Goal: Information Seeking & Learning: Learn about a topic

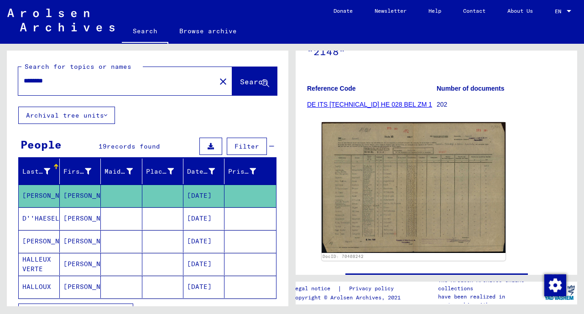
click at [265, 83] on icon at bounding box center [265, 84] width 8 height 8
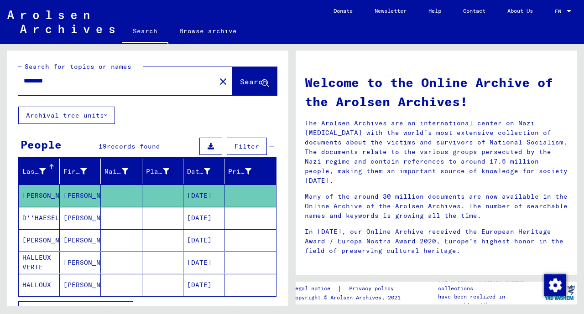
click at [263, 83] on icon at bounding box center [265, 84] width 8 height 8
click at [232, 77] on button "Search" at bounding box center [254, 81] width 45 height 28
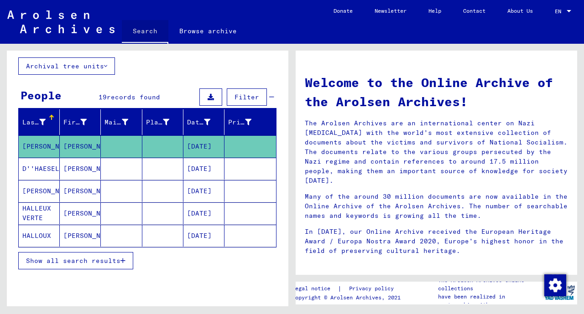
click at [137, 31] on link "Search" at bounding box center [145, 32] width 47 height 24
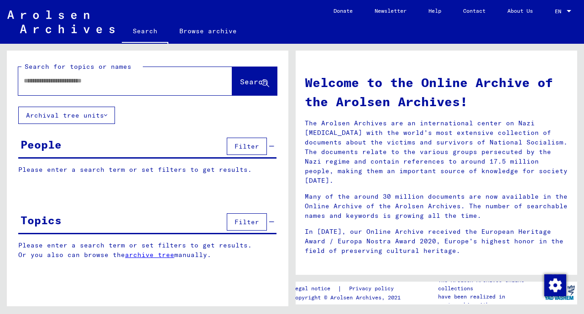
click at [244, 142] on span "Filter" at bounding box center [246, 146] width 25 height 8
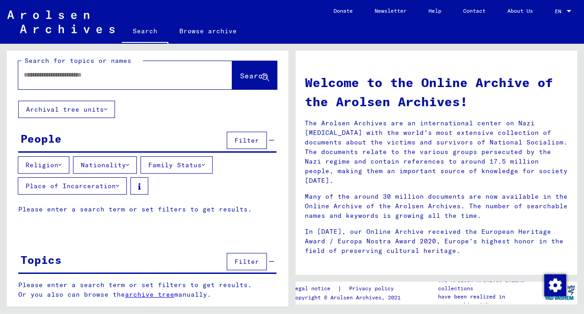
click at [237, 83] on button "Search" at bounding box center [254, 75] width 45 height 28
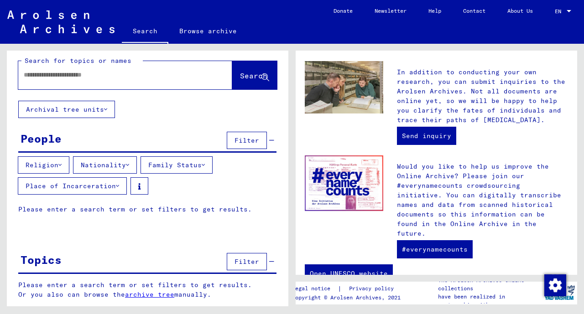
scroll to position [0, 0]
click at [195, 29] on link "Browse archive" at bounding box center [207, 31] width 79 height 22
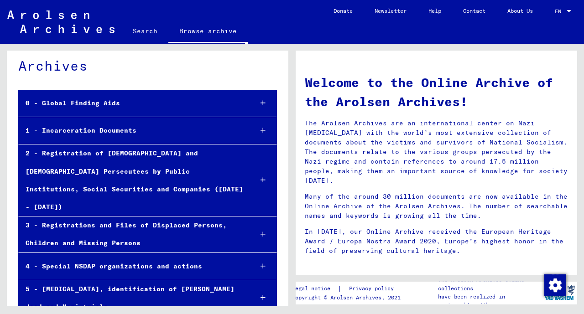
click at [118, 152] on div "2 - Registration of [DEMOGRAPHIC_DATA] and [DEMOGRAPHIC_DATA] Persecutees by Pu…" at bounding box center [132, 181] width 226 height 72
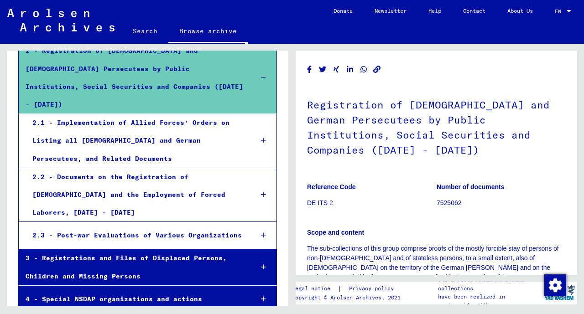
scroll to position [135, 0]
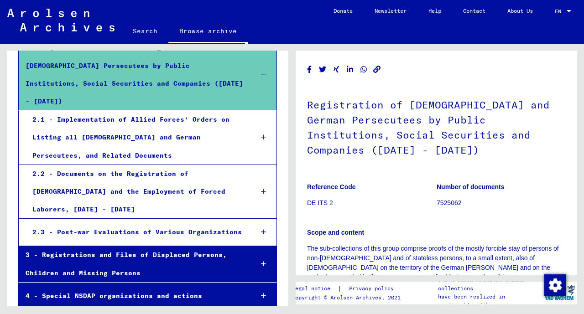
click at [128, 165] on div "2.2 - Documents on the Registration of [DEMOGRAPHIC_DATA] and the Employment of…" at bounding box center [136, 192] width 220 height 54
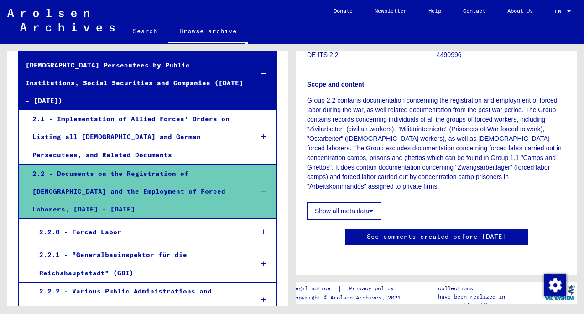
scroll to position [262, 0]
click at [119, 223] on div "2.2.0 - Forced Labor" at bounding box center [138, 232] width 213 height 18
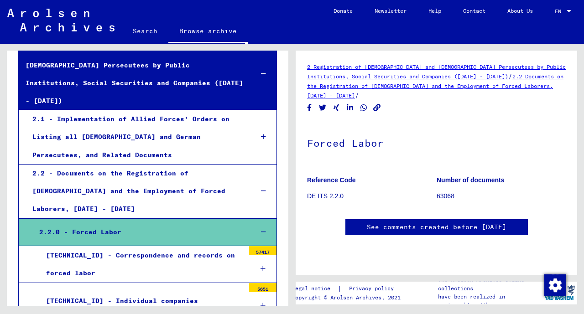
click at [407, 67] on link "2 Registration of [DEMOGRAPHIC_DATA] and [DEMOGRAPHIC_DATA] Persecutees by Publ…" at bounding box center [436, 71] width 259 height 16
click at [363, 66] on link "2 Registration of [DEMOGRAPHIC_DATA] and [DEMOGRAPHIC_DATA] Persecutees by Publ…" at bounding box center [436, 71] width 259 height 16
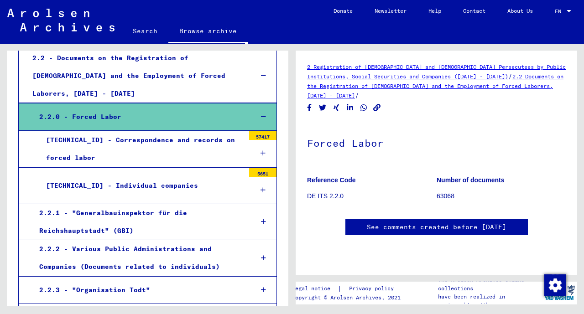
scroll to position [247, 0]
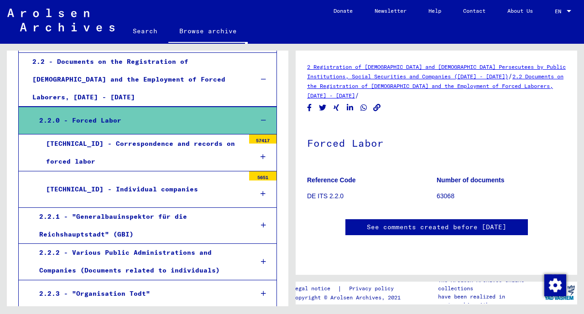
click at [125, 135] on div "[TECHNICAL_ID] - Correspondence and records on forced labor" at bounding box center [141, 153] width 205 height 36
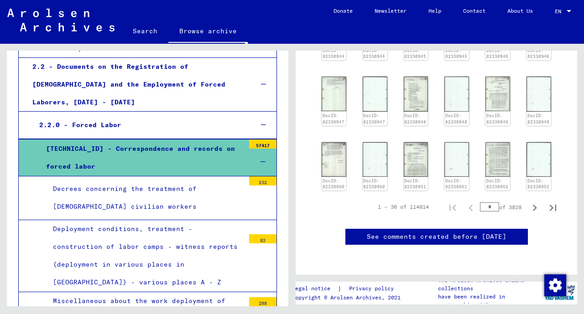
scroll to position [437, 0]
click at [413, 141] on img at bounding box center [416, 159] width 26 height 36
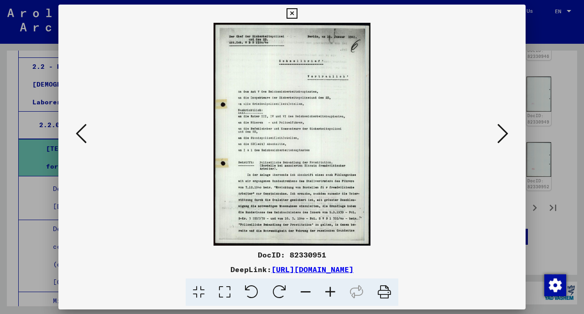
click at [260, 120] on img at bounding box center [291, 134] width 405 height 223
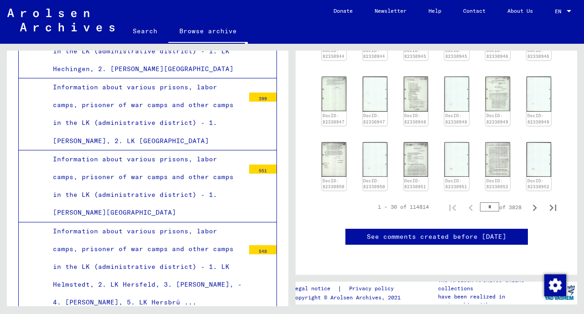
scroll to position [4764, 0]
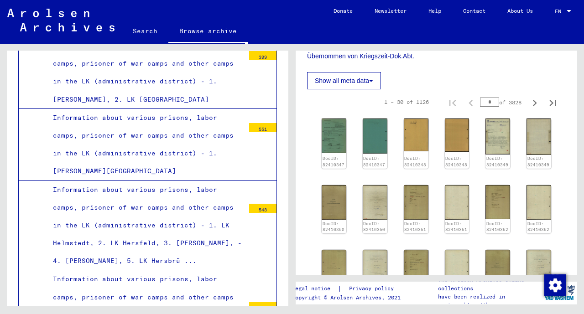
scroll to position [4803, 0]
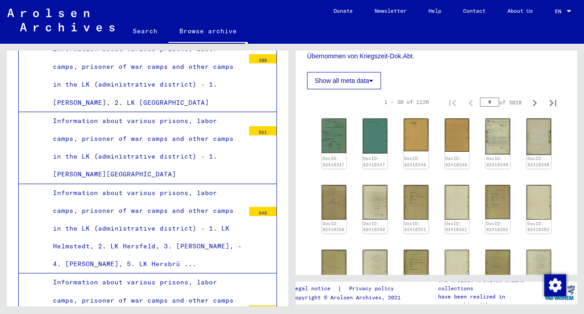
click at [341, 72] on button "Show all meta data" at bounding box center [344, 80] width 74 height 17
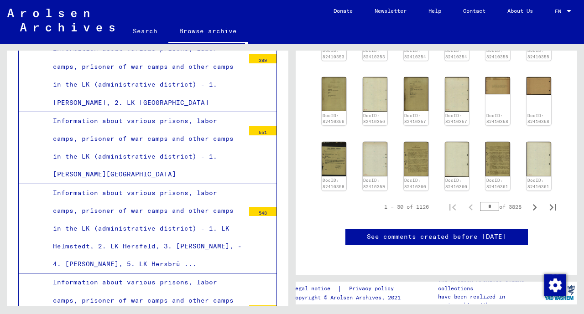
scroll to position [657, 0]
click at [417, 141] on img at bounding box center [416, 159] width 26 height 36
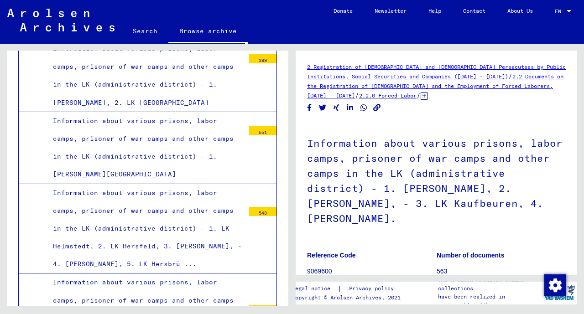
click at [531, 143] on h1 "Information about various prisons, labor camps, prisoner of war camps and other…" at bounding box center [436, 179] width 259 height 115
click at [355, 187] on h1 "Information about various prisons, labor camps, prisoner of war camps and other…" at bounding box center [436, 179] width 259 height 115
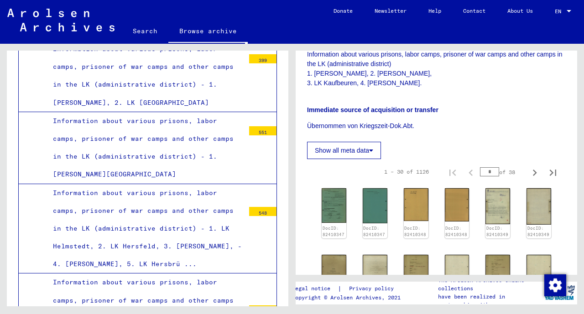
scroll to position [269, 0]
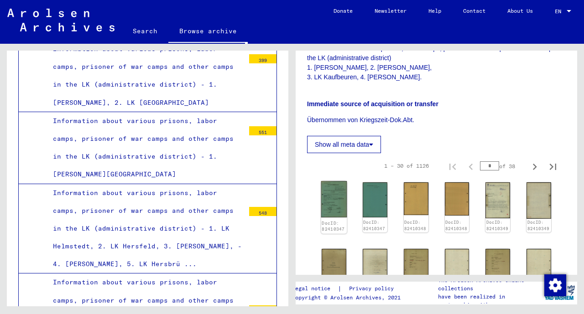
click at [335, 192] on img at bounding box center [334, 199] width 26 height 36
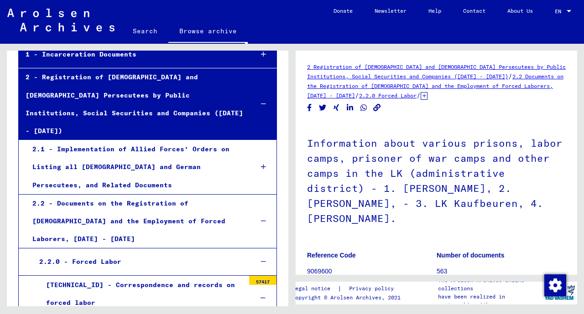
scroll to position [111, 0]
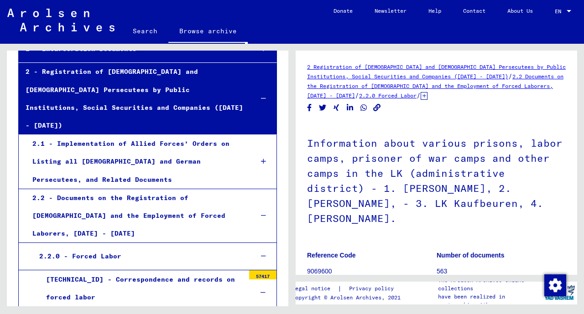
click at [70, 248] on div "2.2.0 - Forced Labor" at bounding box center [138, 257] width 213 height 18
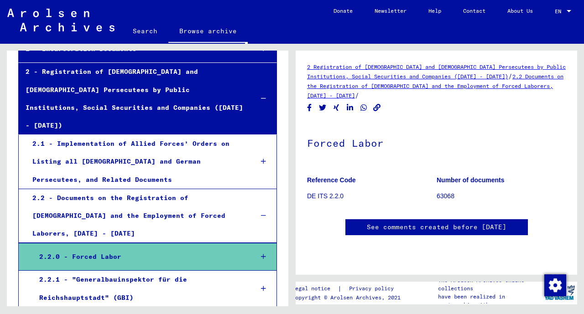
click at [405, 71] on div "2 Registration of [DEMOGRAPHIC_DATA] and [DEMOGRAPHIC_DATA] Persecutees by Publ…" at bounding box center [436, 81] width 259 height 38
click at [103, 248] on div "2.2.0 - Forced Labor" at bounding box center [138, 257] width 213 height 18
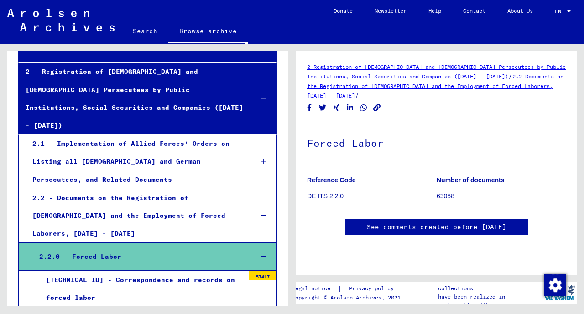
click at [112, 189] on div "2.2 - Documents on the Registration of [DEMOGRAPHIC_DATA] and the Employment of…" at bounding box center [136, 216] width 220 height 54
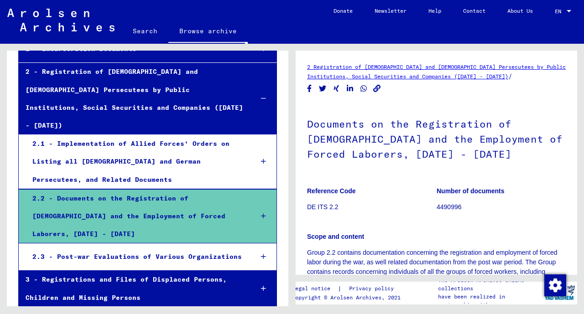
click at [112, 190] on div "2.2 - Documents on the Registration of [DEMOGRAPHIC_DATA] and the Employment of…" at bounding box center [136, 217] width 220 height 54
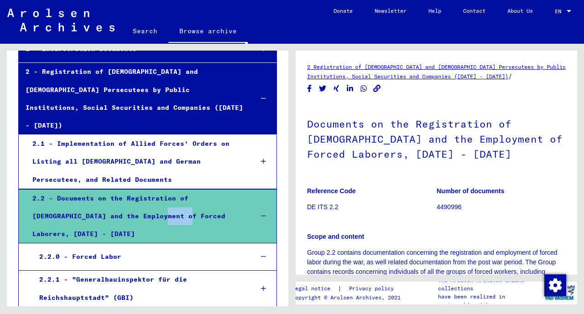
click at [112, 190] on div "2.2 - Documents on the Registration of [DEMOGRAPHIC_DATA] and the Employment of…" at bounding box center [136, 217] width 220 height 54
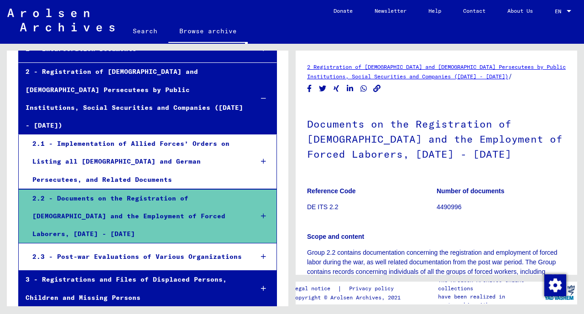
click at [127, 190] on div "2.2 - Documents on the Registration of [DEMOGRAPHIC_DATA] and the Employment of…" at bounding box center [136, 217] width 220 height 54
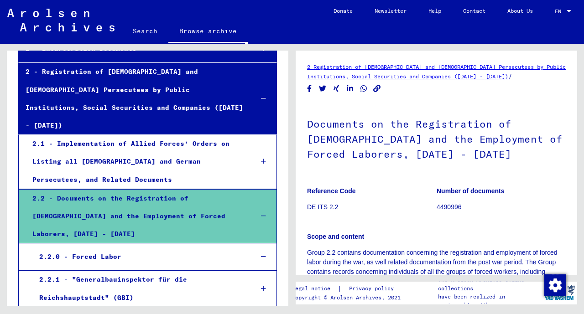
click at [93, 248] on div "2.2.0 - Forced Labor" at bounding box center [138, 257] width 213 height 18
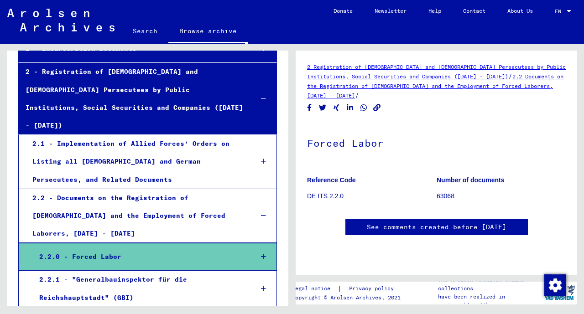
click at [390, 69] on link "2 Registration of [DEMOGRAPHIC_DATA] and [DEMOGRAPHIC_DATA] Persecutees by Publ…" at bounding box center [436, 71] width 259 height 16
click at [373, 72] on div "2 Registration of [DEMOGRAPHIC_DATA] and [DEMOGRAPHIC_DATA] Persecutees by Publ…" at bounding box center [436, 81] width 259 height 38
click at [374, 66] on link "2 Registration of [DEMOGRAPHIC_DATA] and [DEMOGRAPHIC_DATA] Persecutees by Publ…" at bounding box center [436, 71] width 259 height 16
click at [374, 65] on link "2 Registration of [DEMOGRAPHIC_DATA] and [DEMOGRAPHIC_DATA] Persecutees by Publ…" at bounding box center [436, 71] width 259 height 16
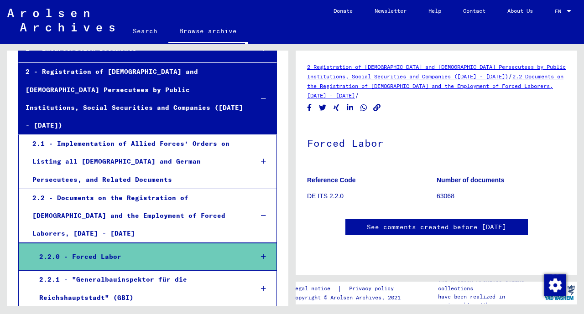
click at [374, 65] on link "2 Registration of [DEMOGRAPHIC_DATA] and [DEMOGRAPHIC_DATA] Persecutees by Publ…" at bounding box center [436, 71] width 259 height 16
click at [326, 192] on p "DE ITS 2.2.0" at bounding box center [371, 197] width 129 height 10
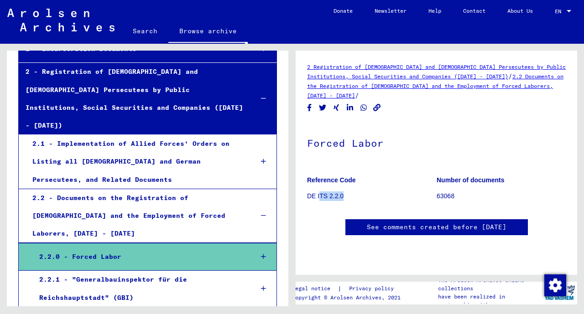
drag, startPoint x: 349, startPoint y: 102, endPoint x: 321, endPoint y: 103, distance: 28.3
click at [321, 192] on p "DE ITS 2.2.0" at bounding box center [371, 197] width 129 height 10
click at [407, 223] on link "See comments created before [DATE]" at bounding box center [437, 228] width 140 height 10
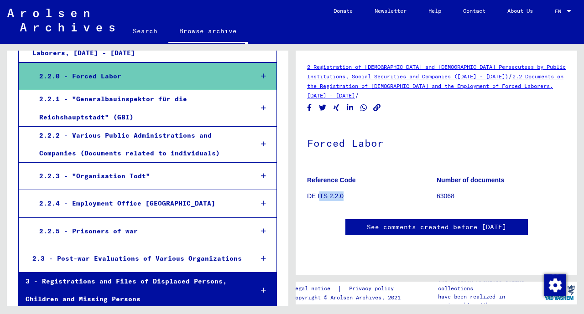
scroll to position [290, 0]
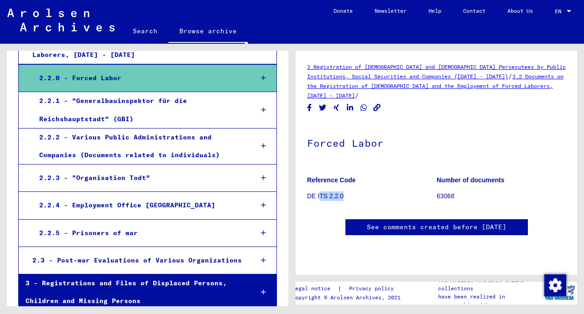
click at [106, 169] on div "2.2.3 - "Organisation Todt"" at bounding box center [138, 178] width 213 height 18
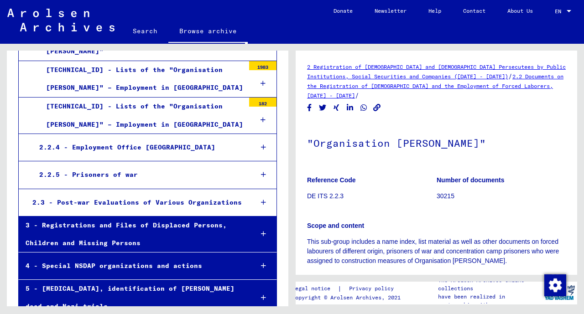
scroll to position [494, 0]
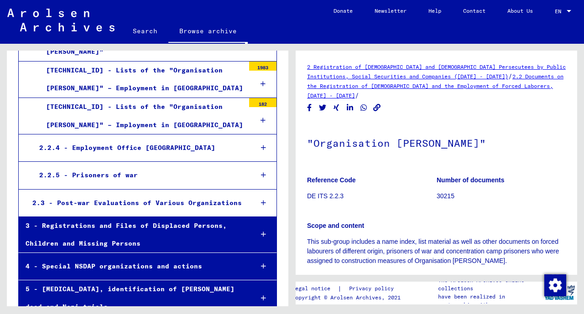
click at [99, 166] on div "2.2.5 - Prisoners of war" at bounding box center [138, 175] width 213 height 18
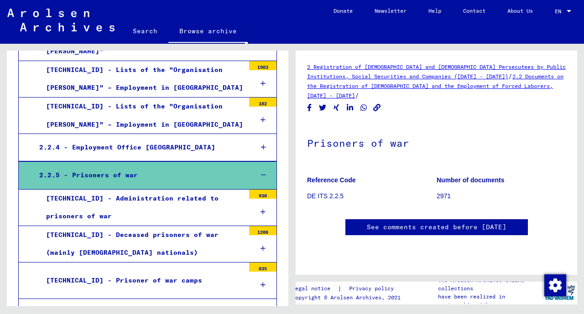
scroll to position [41, 0]
click at [430, 223] on link "See comments created before [DATE]" at bounding box center [437, 228] width 140 height 10
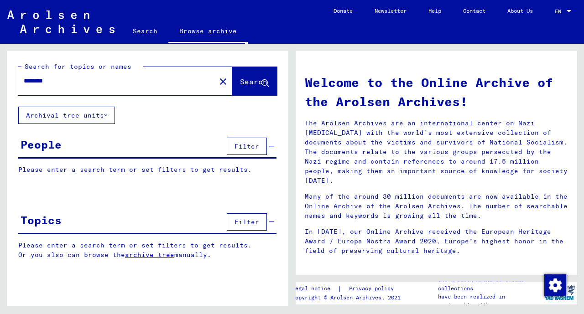
type input "**********"
